Goal: Transaction & Acquisition: Purchase product/service

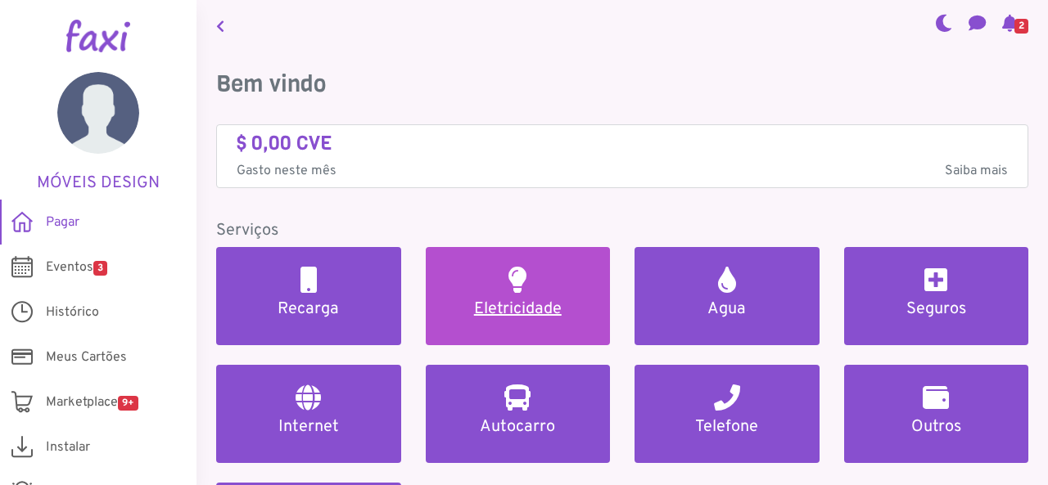
click at [516, 284] on h2 at bounding box center [517, 280] width 18 height 26
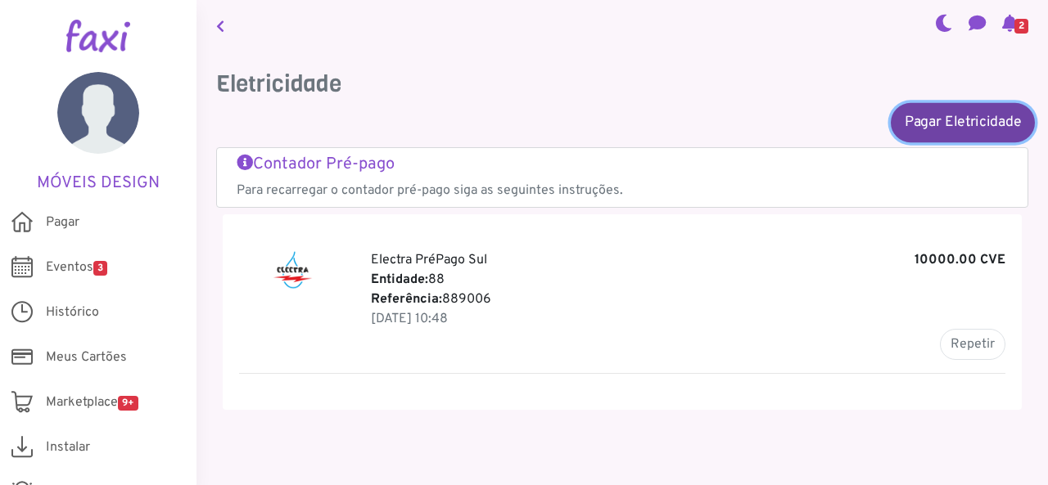
click at [933, 121] on link "Pagar Eletricidade" at bounding box center [962, 121] width 144 height 39
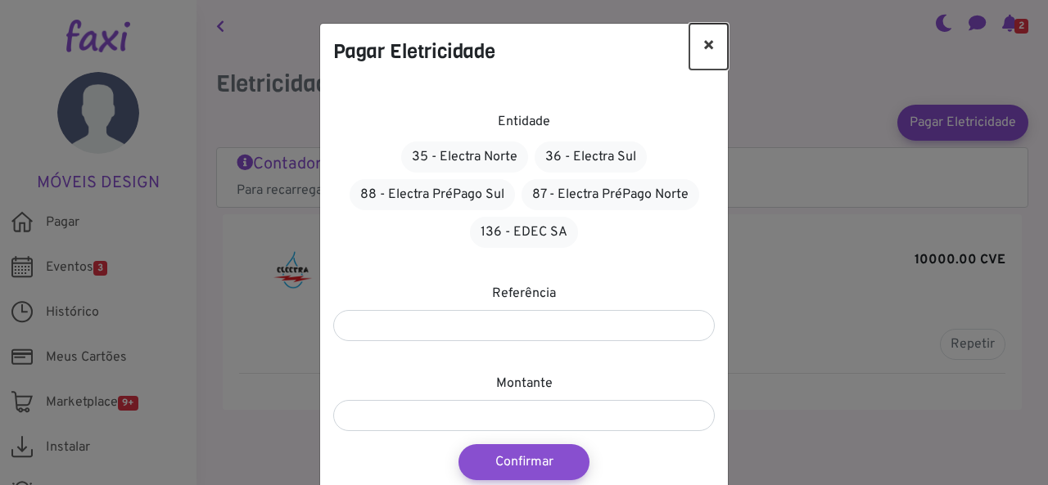
click at [701, 38] on button "×" at bounding box center [708, 47] width 38 height 46
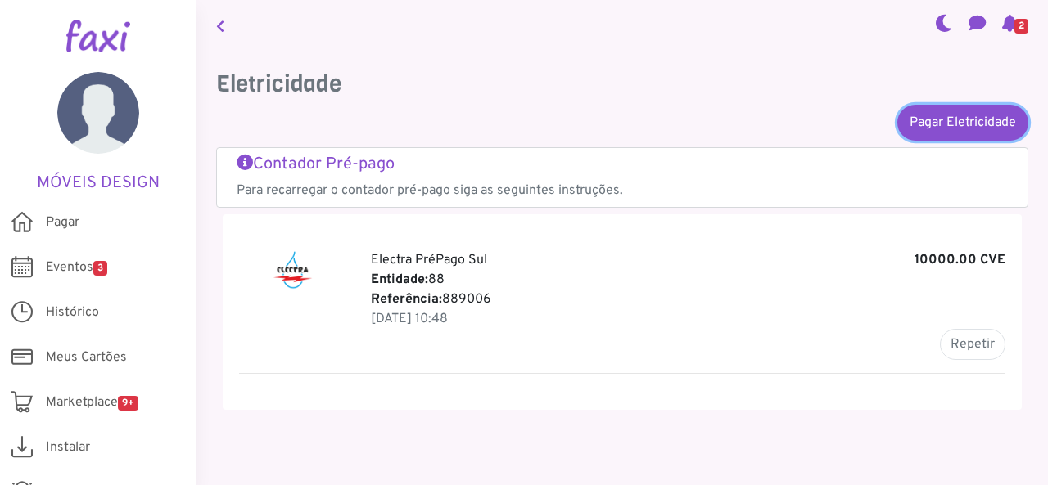
scroll to position [8, 0]
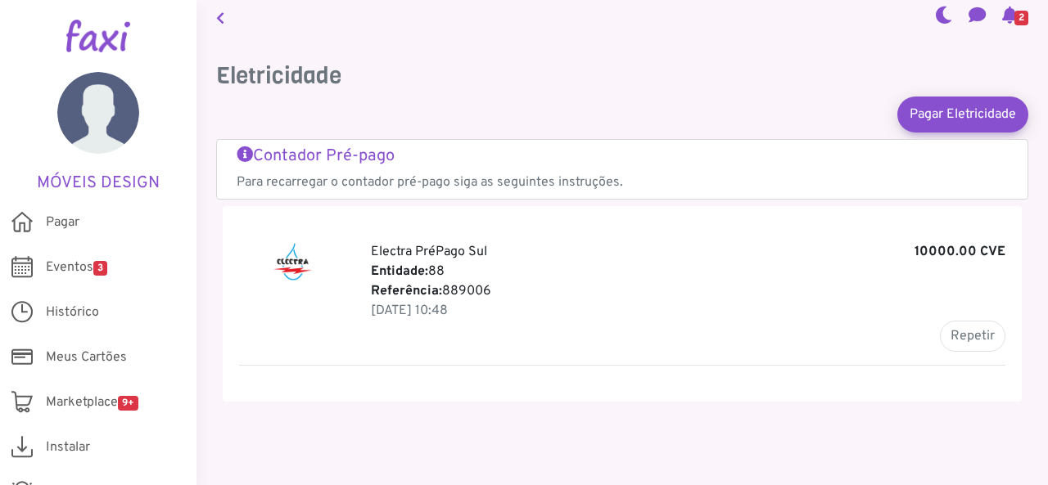
click at [286, 156] on h5 "Contador Pré-pago" at bounding box center [622, 157] width 771 height 20
click at [74, 174] on h5 "MÓVEIS DESIGN" at bounding box center [98, 184] width 147 height 20
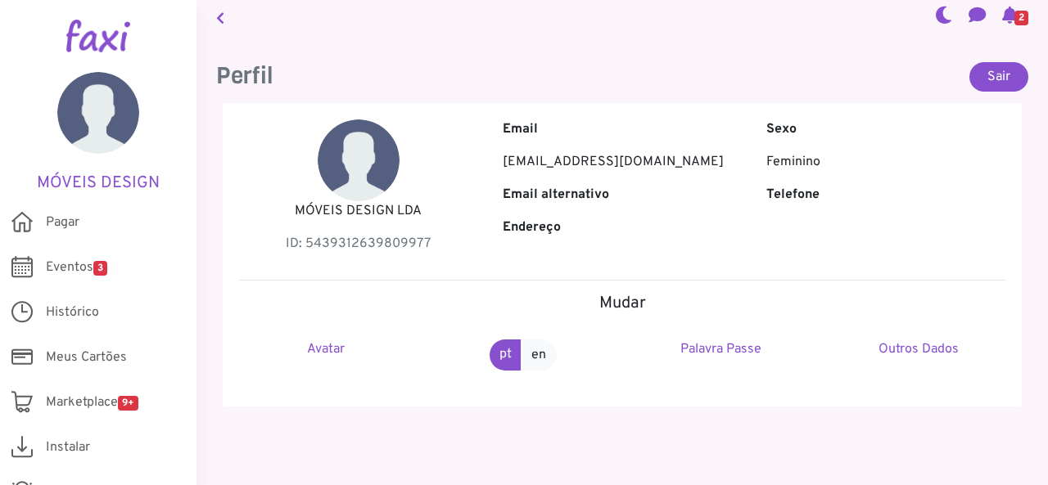
scroll to position [13, 0]
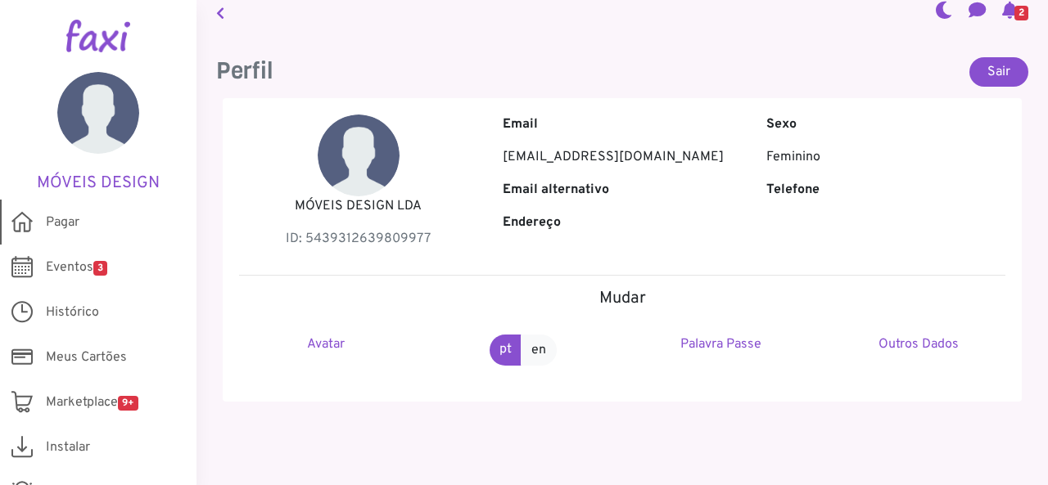
click at [78, 217] on span "Pagar" at bounding box center [63, 223] width 34 height 20
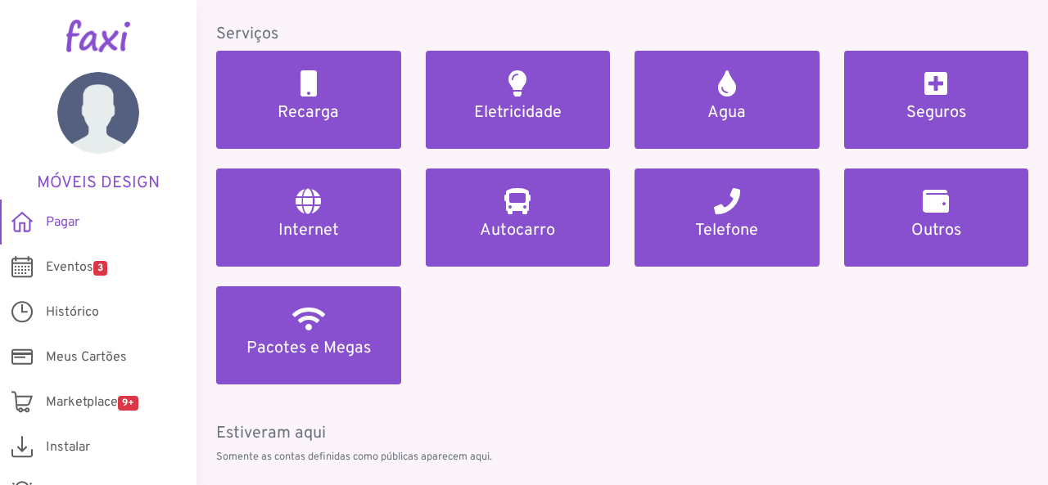
scroll to position [198, 0]
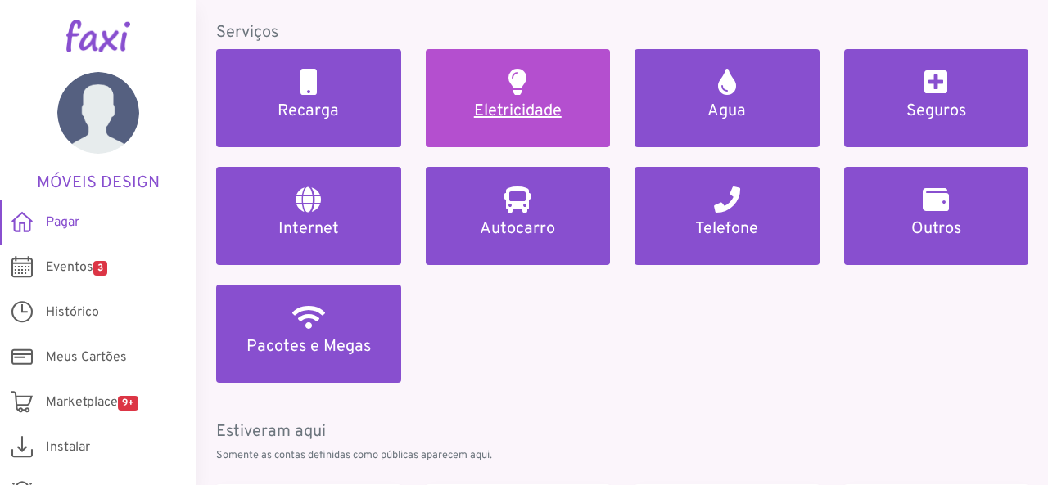
click at [522, 113] on h5 "Eletricidade" at bounding box center [518, 111] width 146 height 20
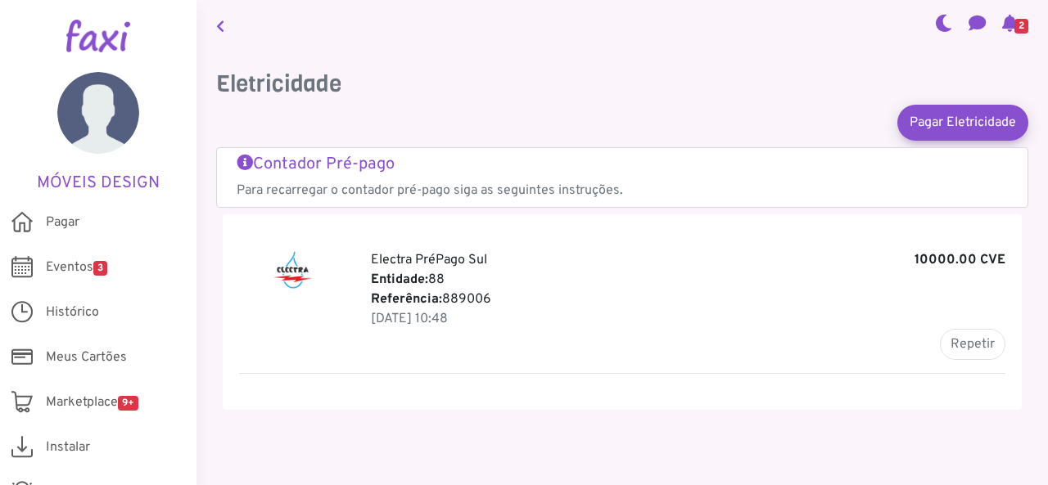
click at [325, 161] on h5 "Contador Pré-pago" at bounding box center [622, 165] width 771 height 20
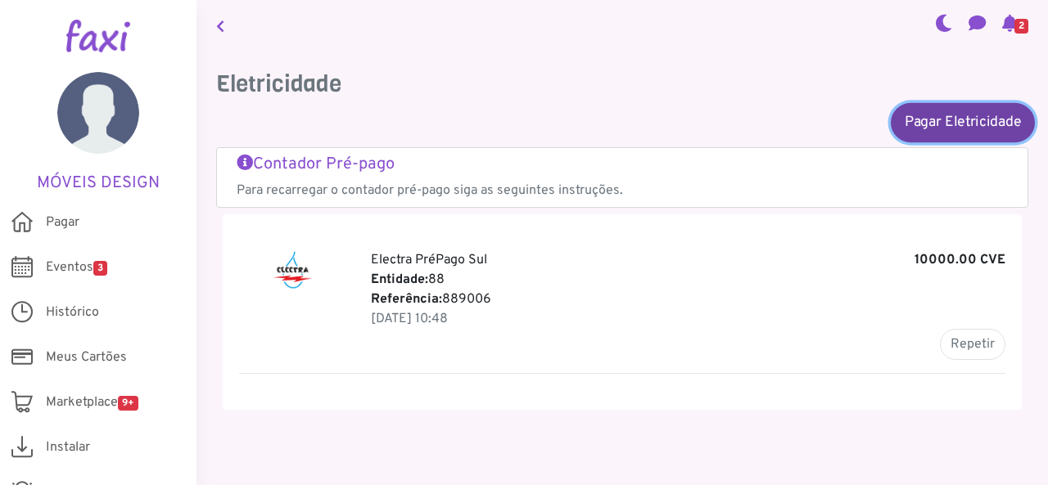
click at [960, 115] on link "Pagar Eletricidade" at bounding box center [962, 121] width 144 height 39
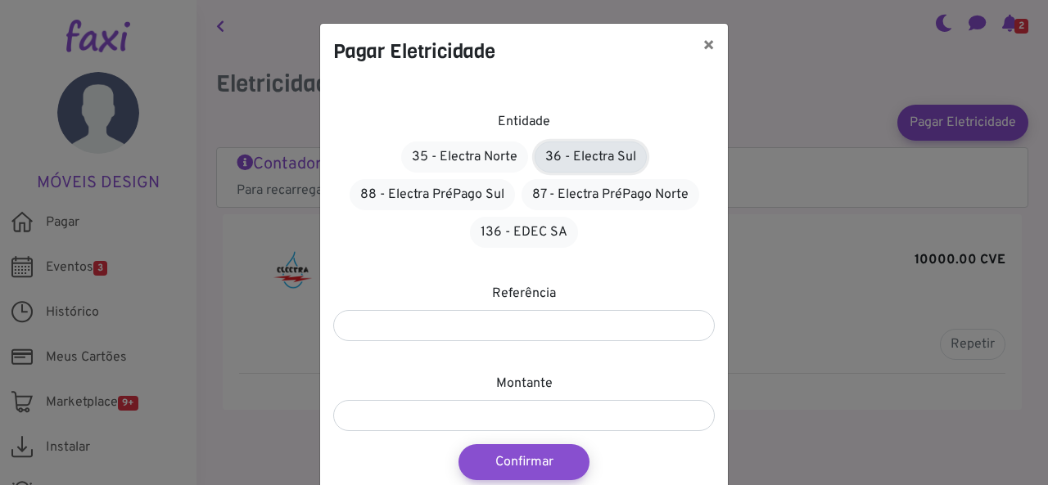
click at [575, 159] on link "36 - Electra Sul" at bounding box center [590, 157] width 112 height 31
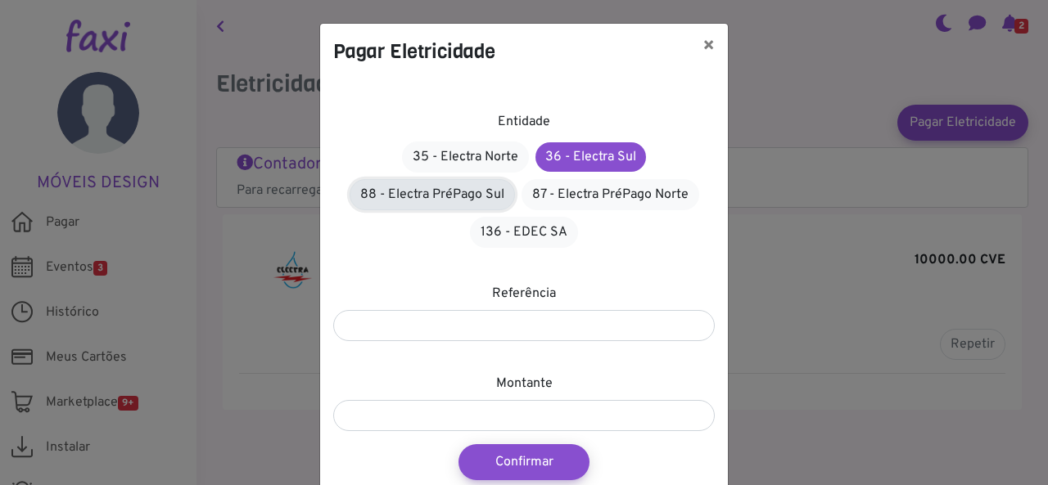
click at [435, 199] on link "88 - Electra PréPago Sul" at bounding box center [431, 194] width 165 height 31
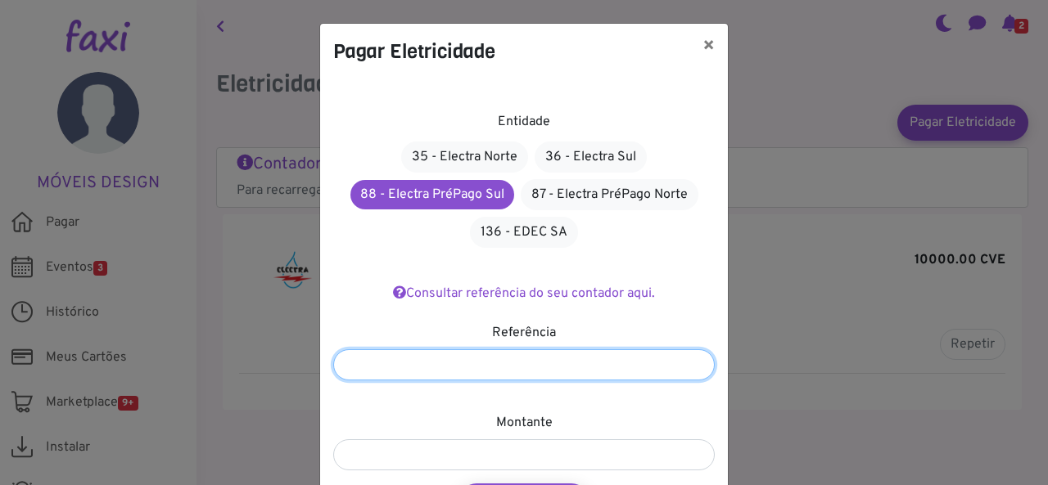
click at [501, 355] on input "number" at bounding box center [523, 364] width 381 height 31
type input "*******"
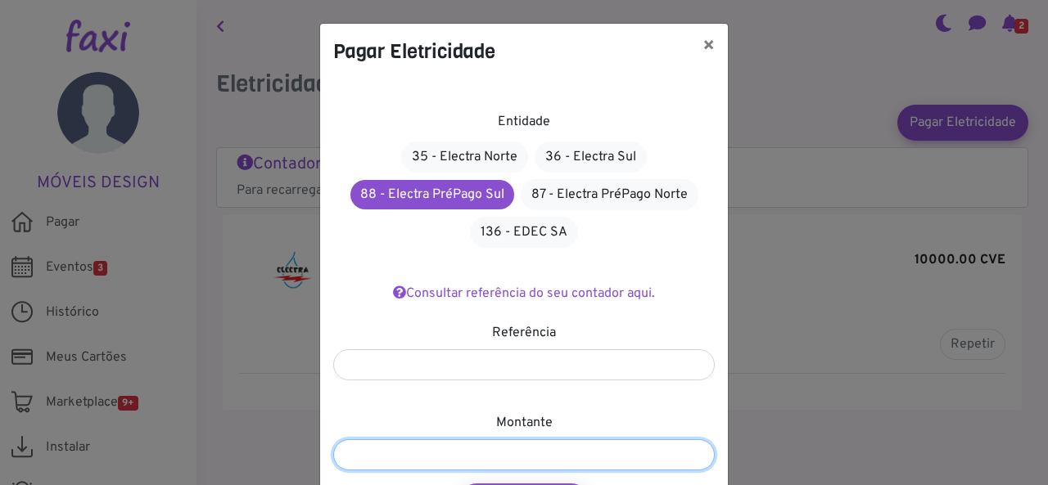
click at [465, 458] on input "number" at bounding box center [523, 455] width 381 height 31
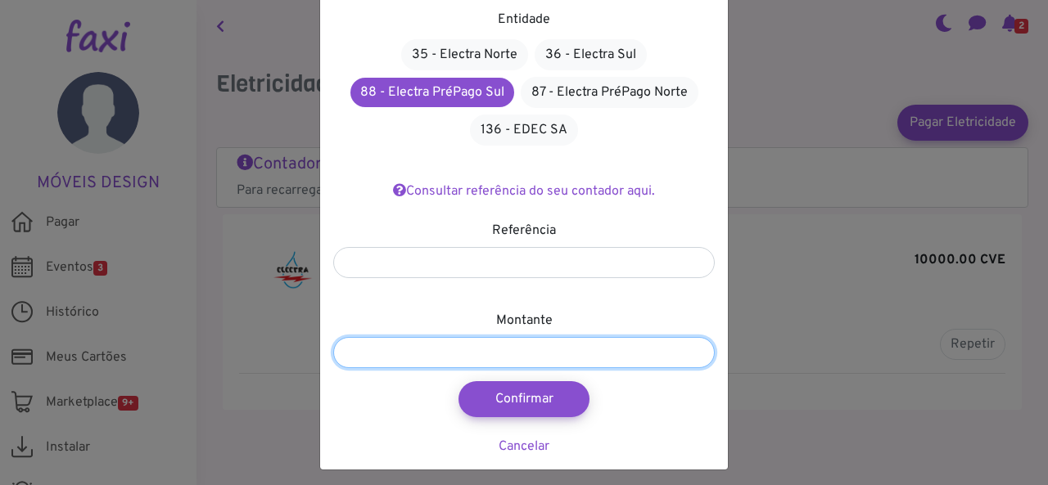
scroll to position [108, 0]
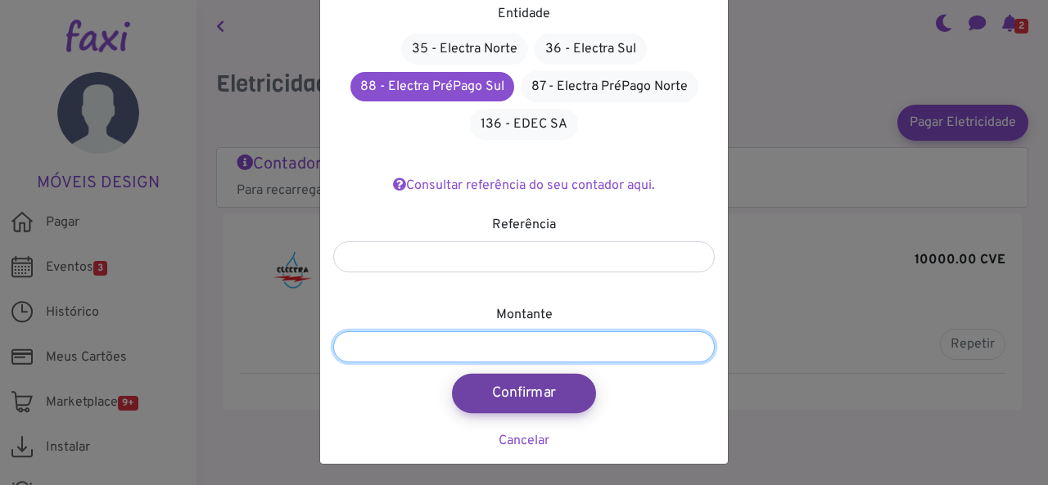
type input "****"
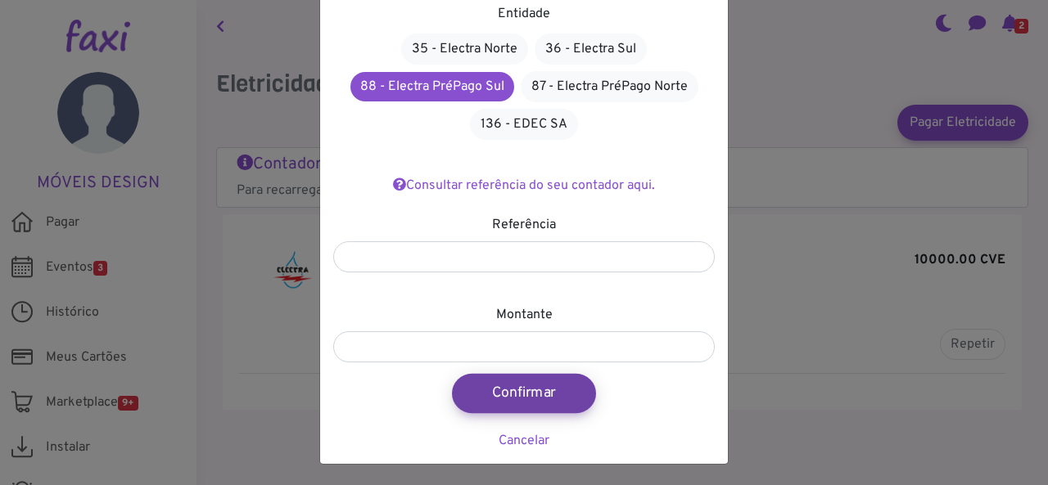
click at [514, 397] on button "Confirmar" at bounding box center [524, 393] width 144 height 39
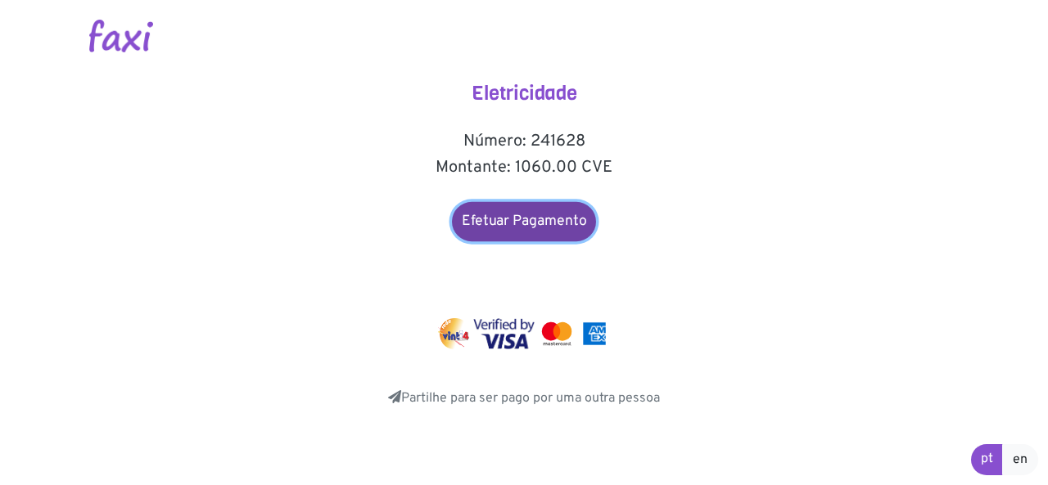
click at [494, 225] on link "Efetuar Pagamento" at bounding box center [524, 221] width 144 height 39
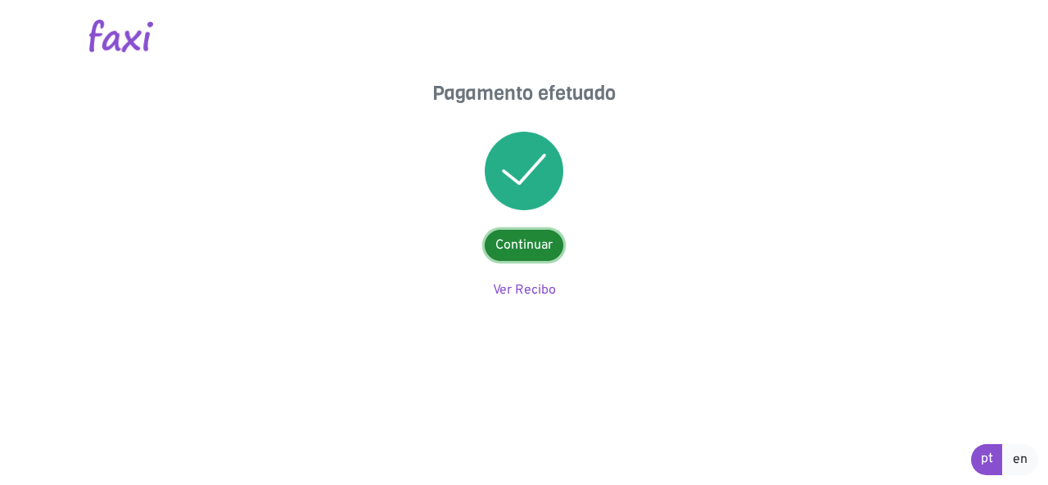
click at [512, 247] on link "Continuar" at bounding box center [524, 245] width 79 height 31
